Goal: Transaction & Acquisition: Obtain resource

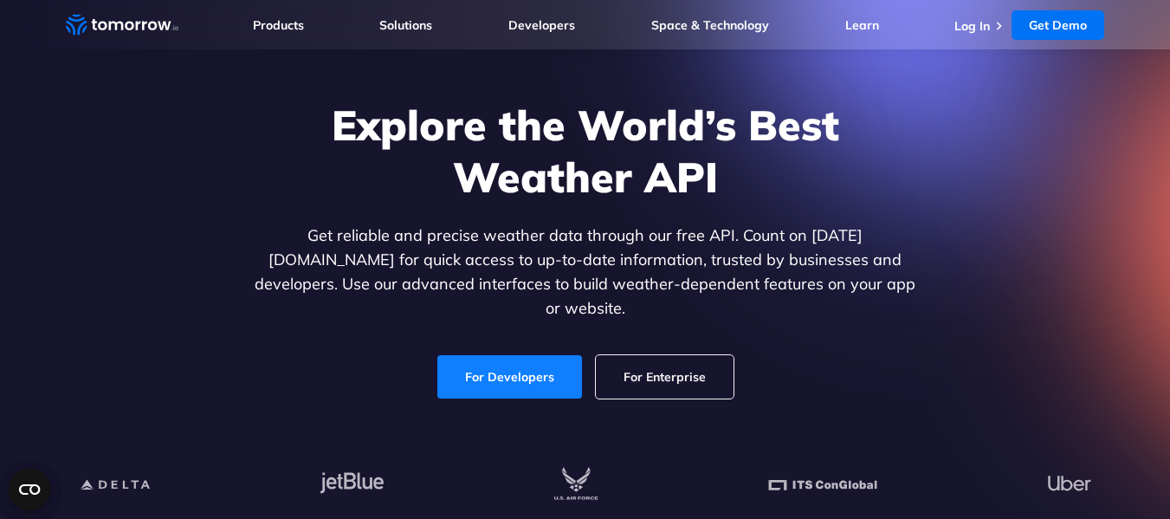
click at [525, 358] on link "For Developers" at bounding box center [509, 376] width 145 height 43
click at [512, 357] on link "For Developers" at bounding box center [509, 376] width 145 height 43
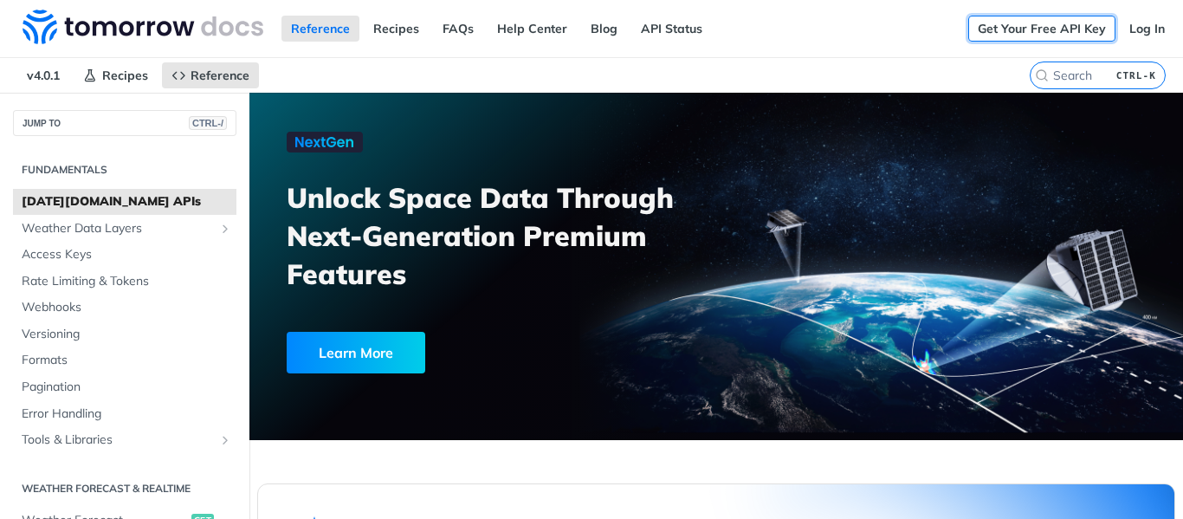
click at [1038, 33] on link "Get Your Free API Key" at bounding box center [1041, 29] width 147 height 26
